Goal: Information Seeking & Learning: Check status

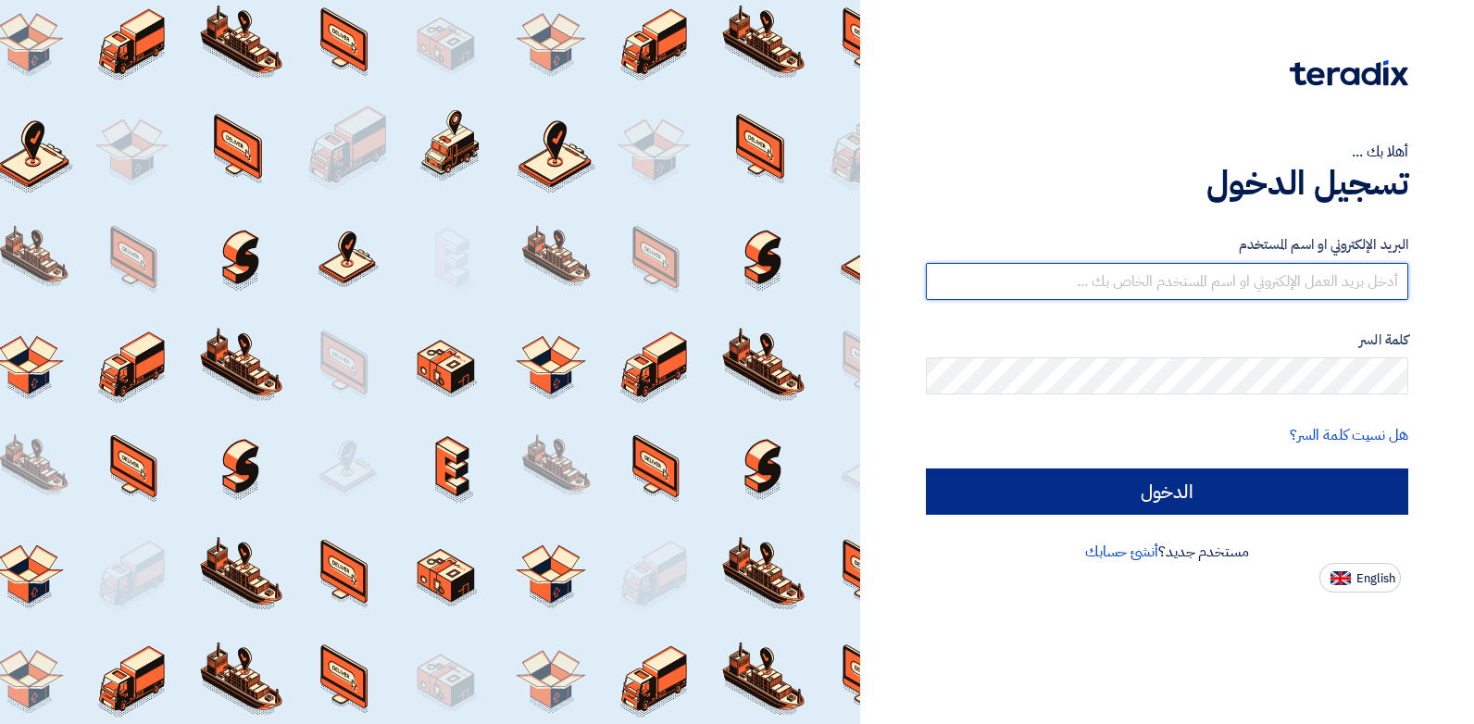
type input "[PERSON_NAME][EMAIL_ADDRESS][DOMAIN_NAME]"
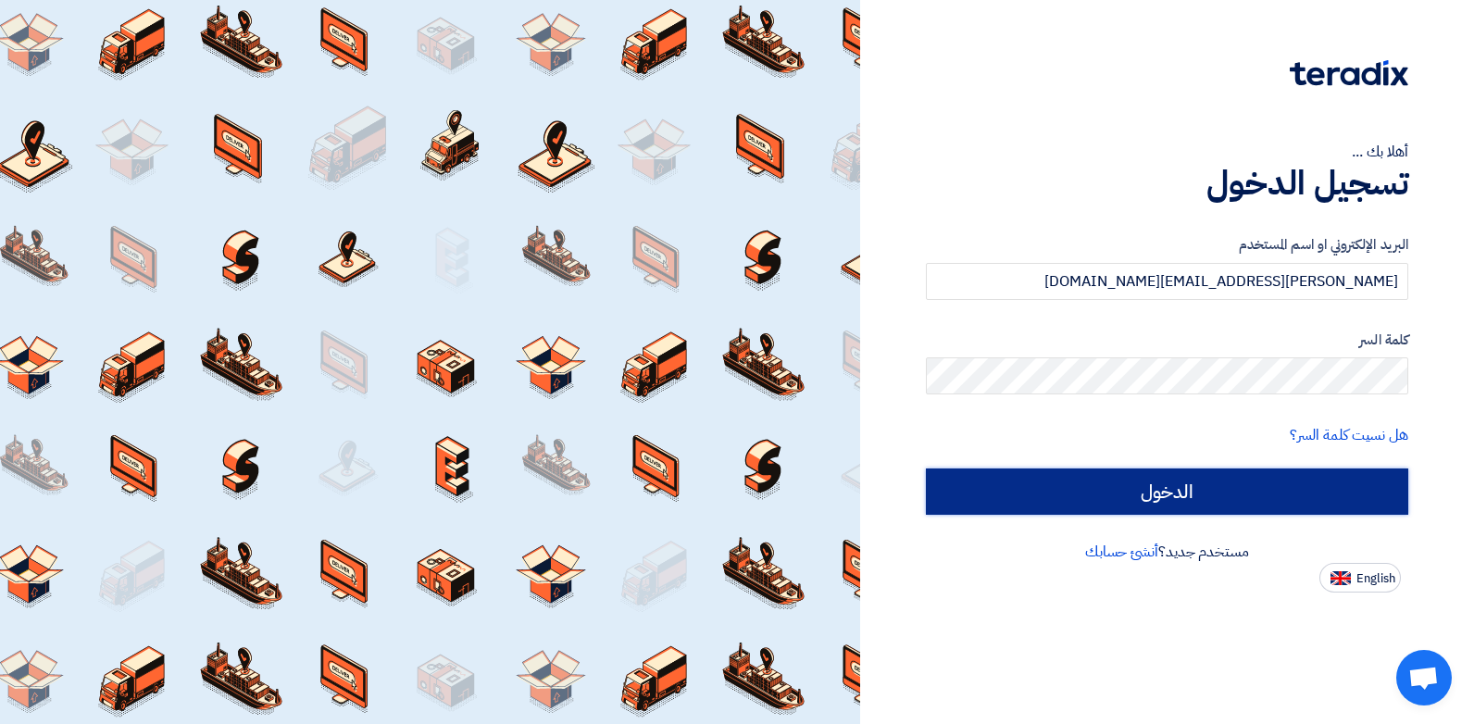
click at [1163, 495] on input "الدخول" at bounding box center [1167, 492] width 482 height 46
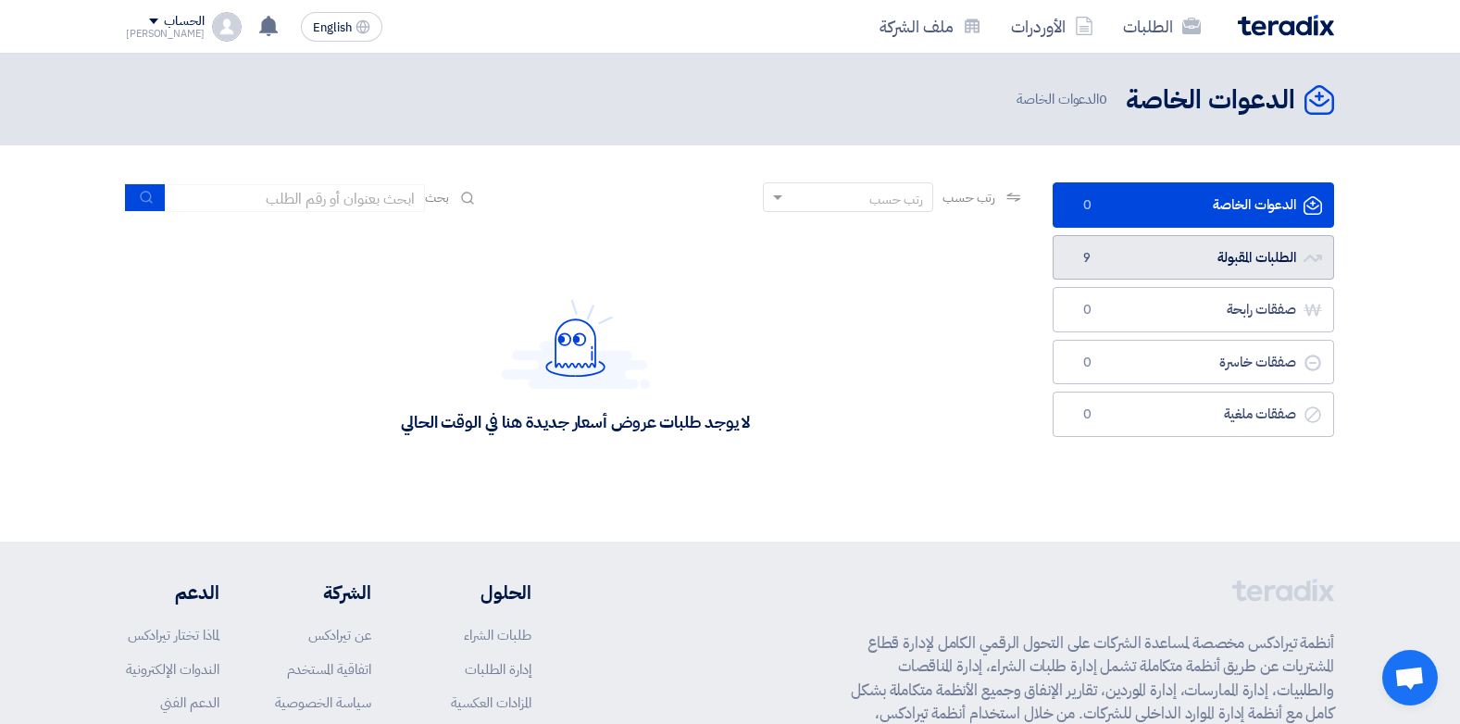
click at [1094, 252] on span "9" at bounding box center [1087, 258] width 22 height 19
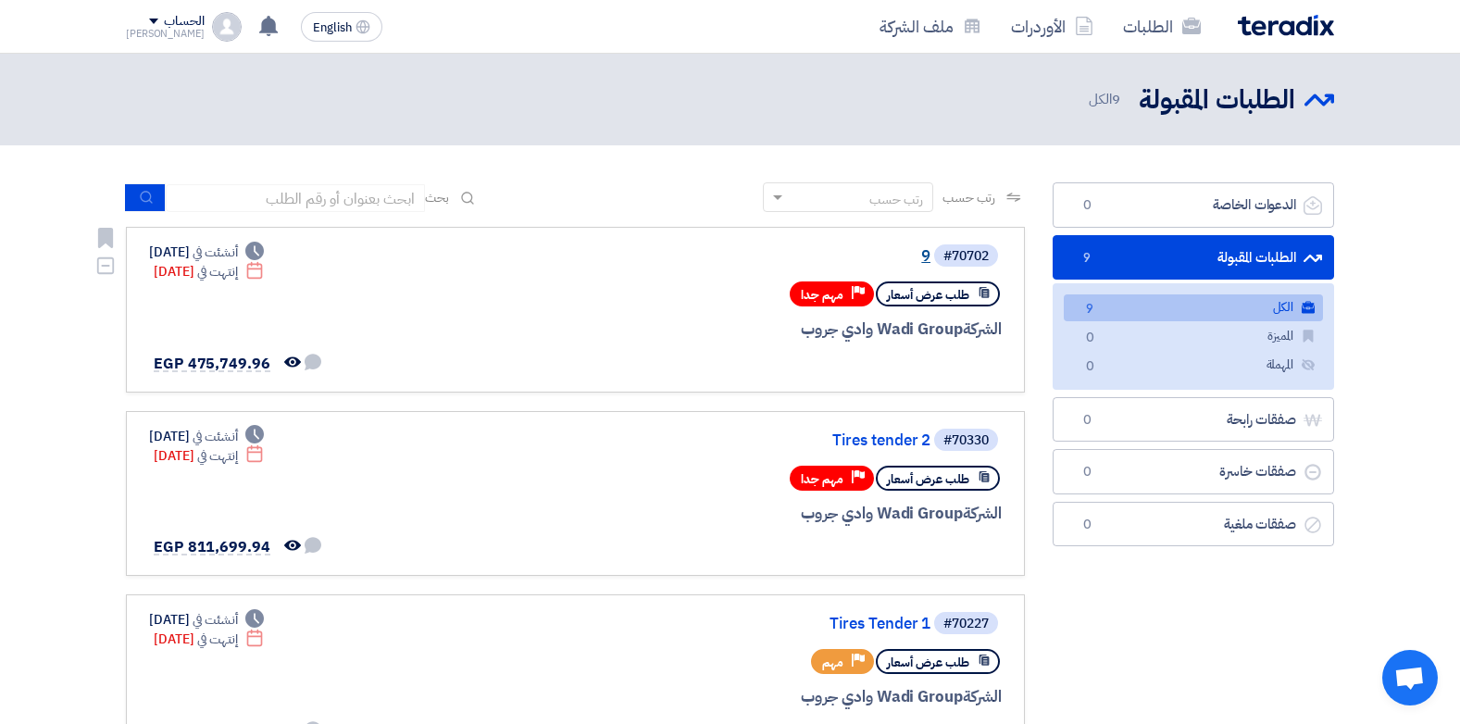
click at [920, 250] on link "9" at bounding box center [745, 256] width 370 height 17
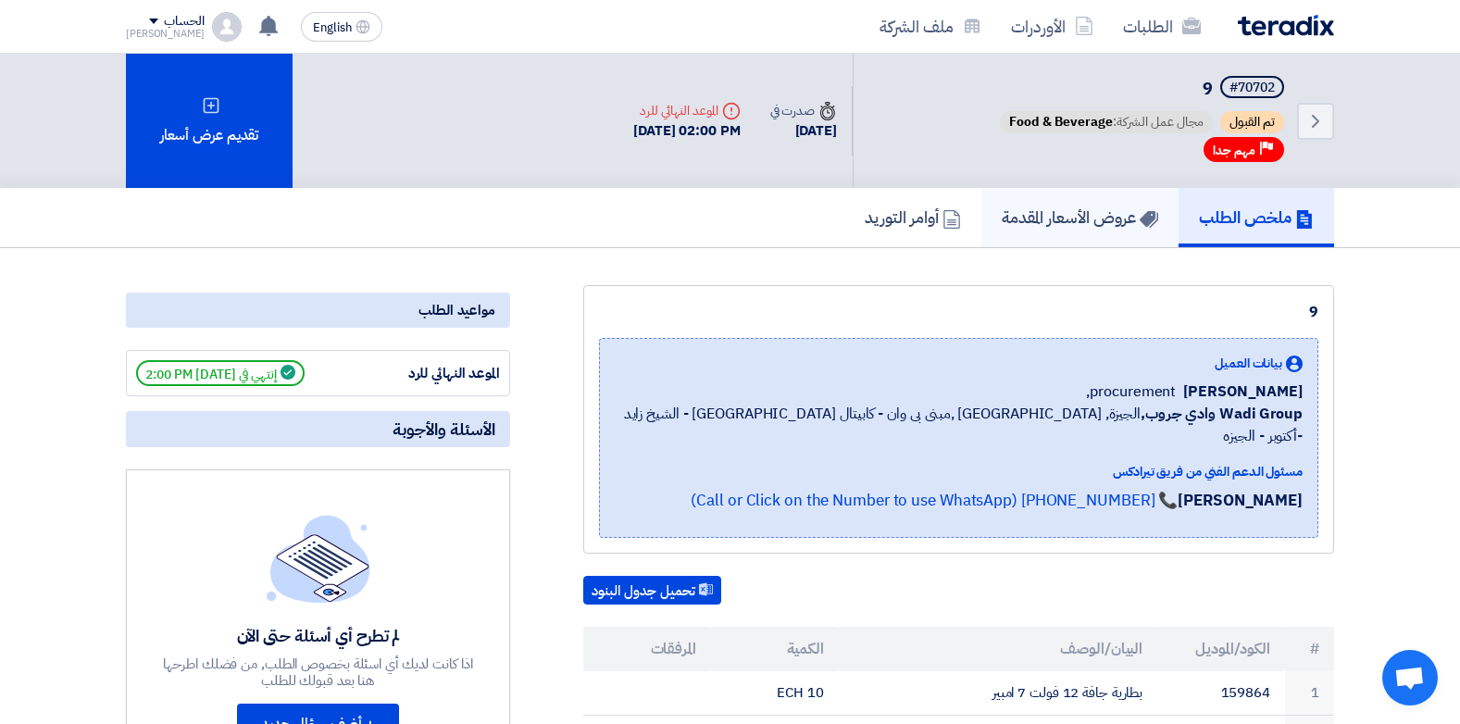
click at [1100, 226] on h5 "عروض الأسعار المقدمة" at bounding box center [1080, 216] width 156 height 21
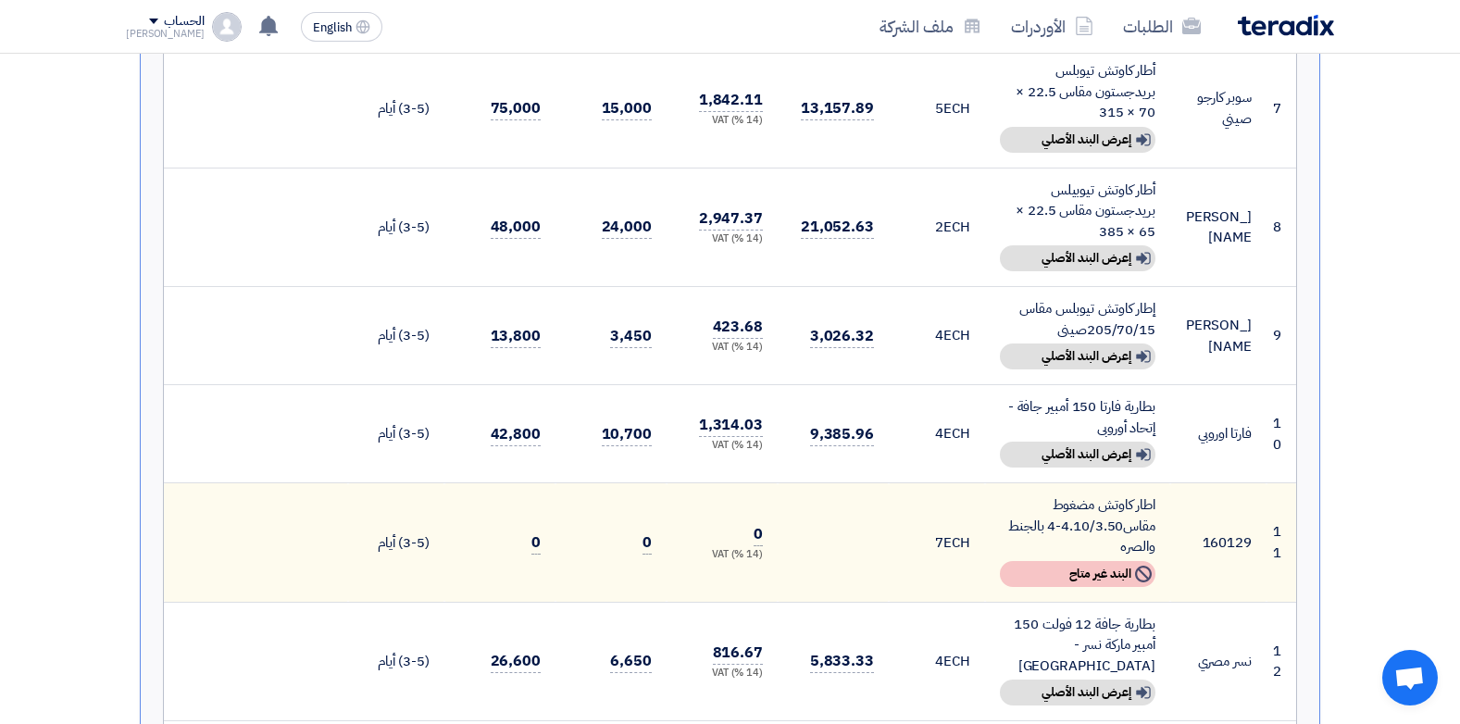
scroll to position [1204, 0]
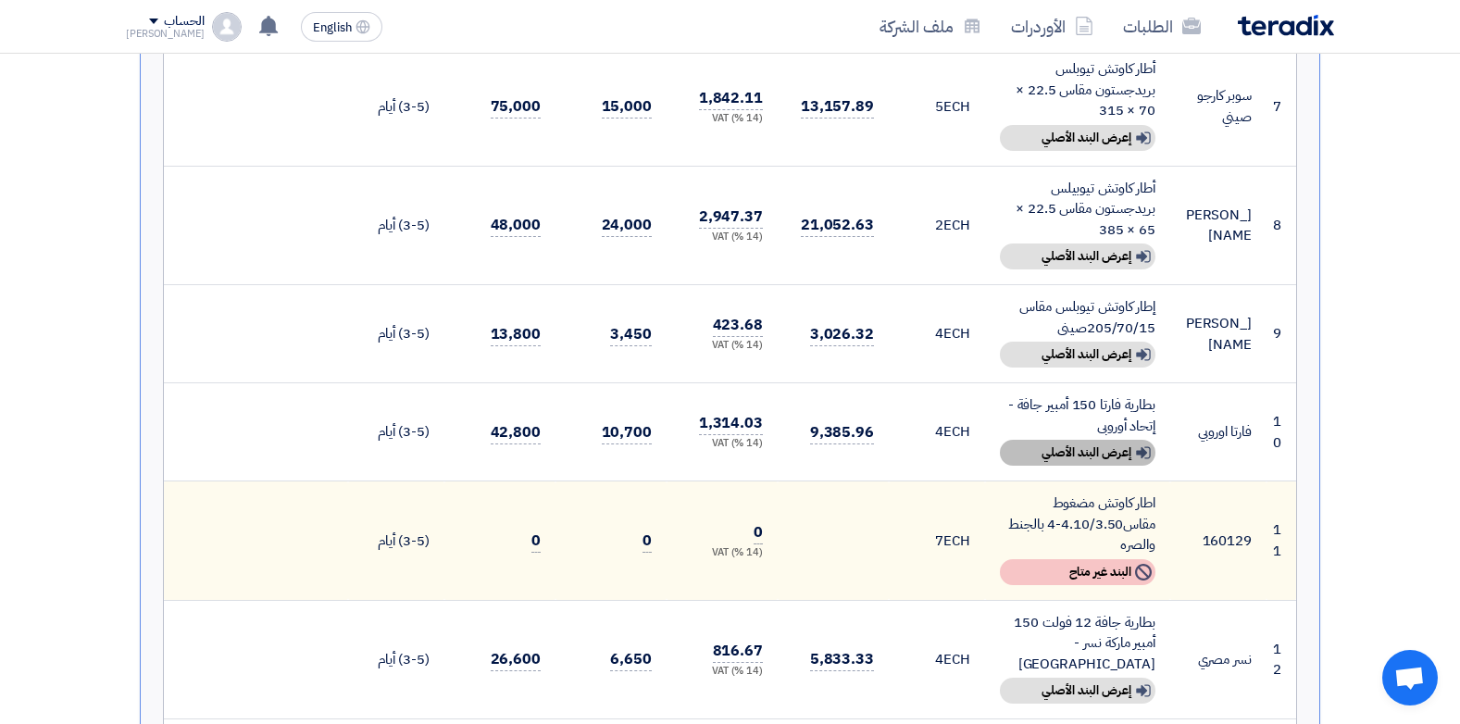
click at [1020, 440] on div "Show details إعرض البند الأصلي" at bounding box center [1078, 453] width 156 height 26
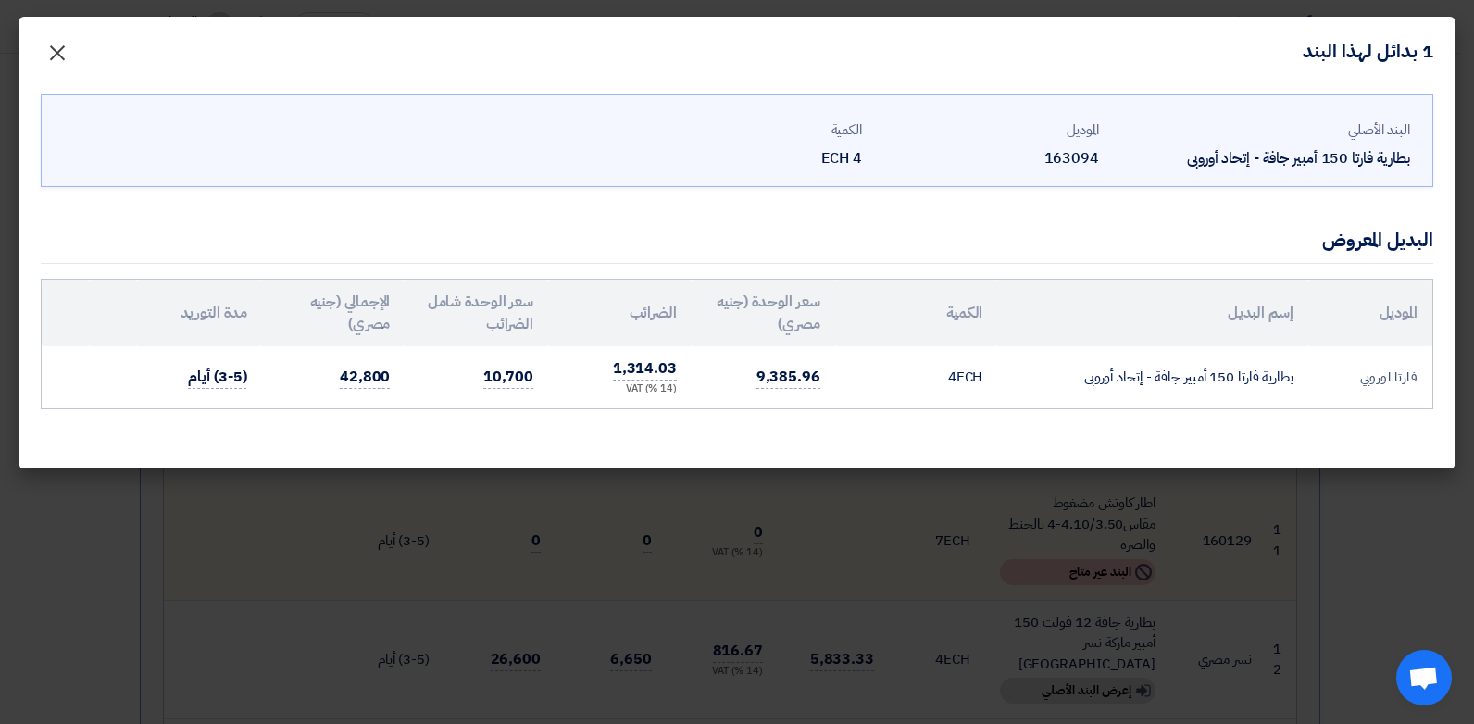
click at [51, 52] on span "×" at bounding box center [57, 52] width 22 height 56
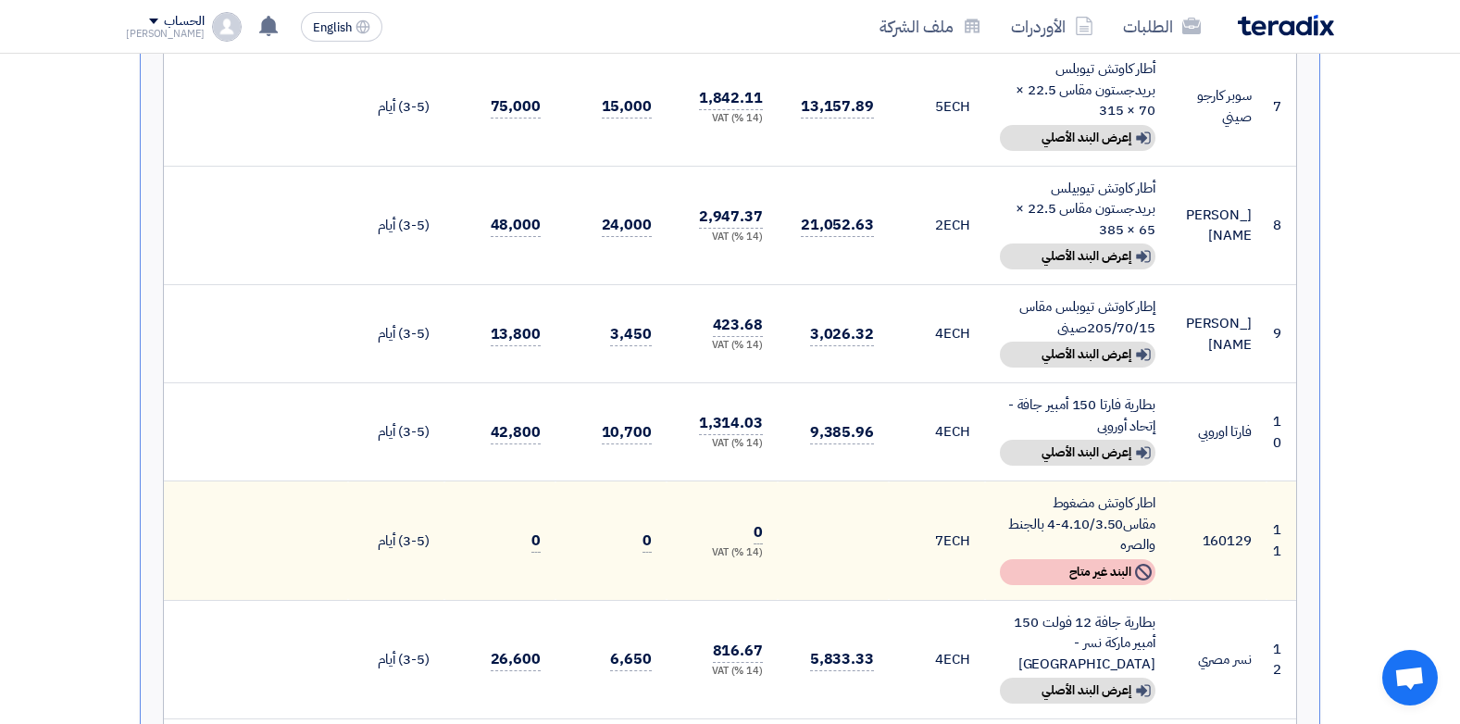
scroll to position [1389, 0]
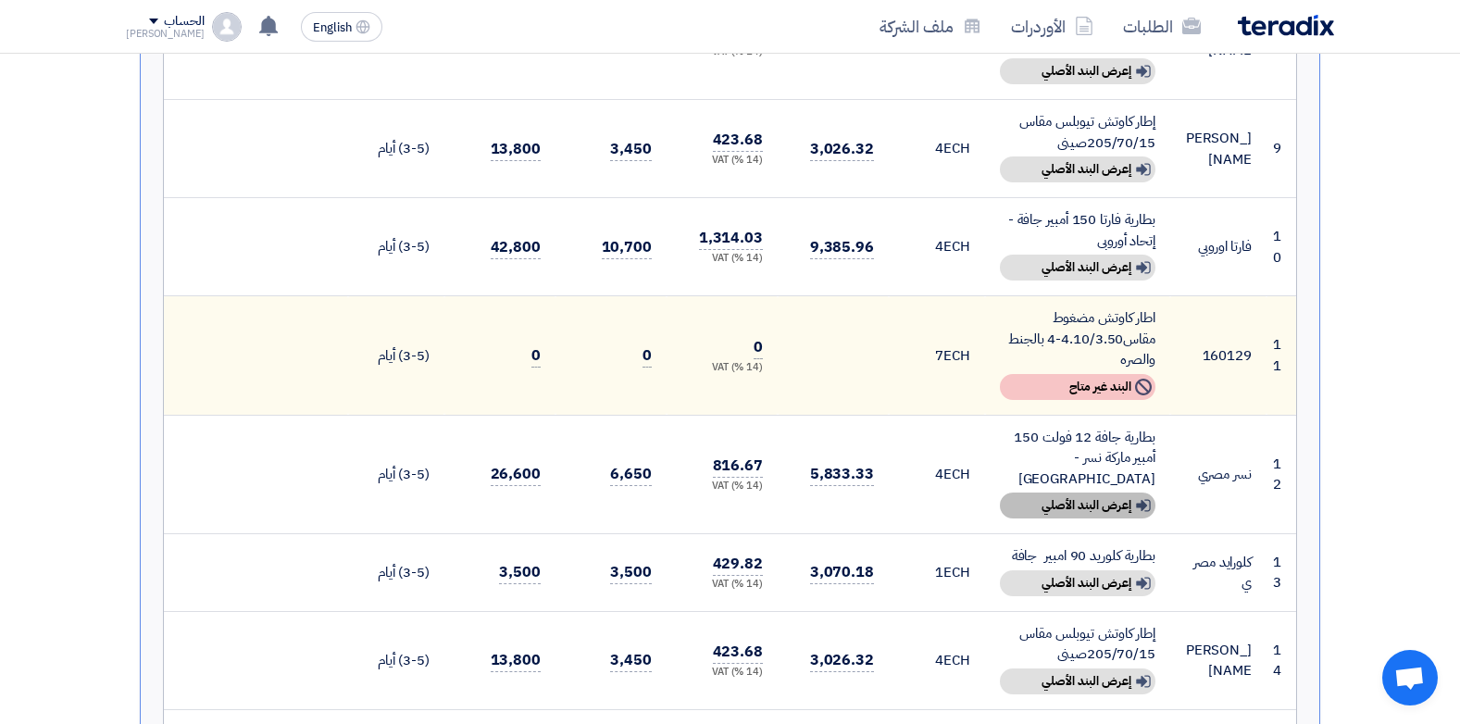
click at [1036, 493] on div "Show details إعرض البند الأصلي" at bounding box center [1078, 506] width 156 height 26
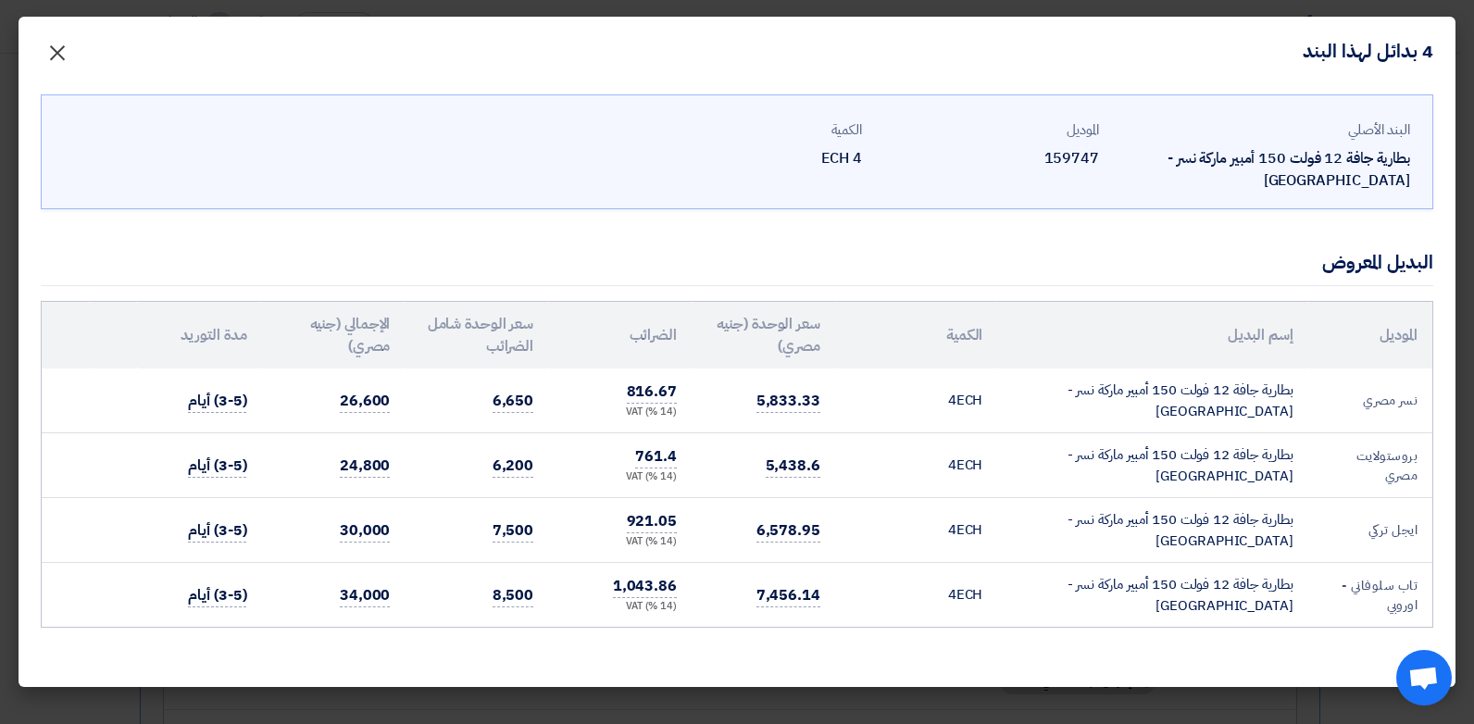
click at [53, 56] on span "×" at bounding box center [57, 52] width 22 height 56
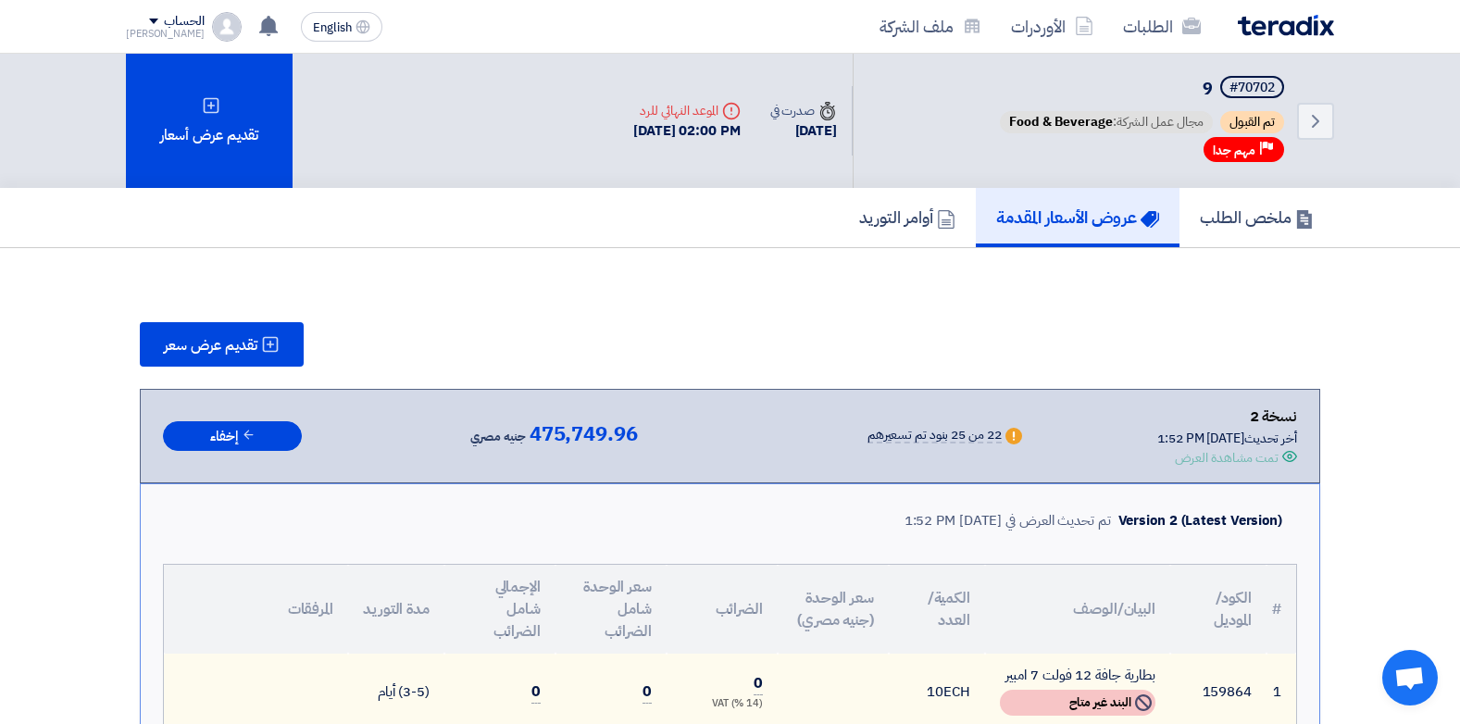
scroll to position [556, 0]
